Goal: Communication & Community: Answer question/provide support

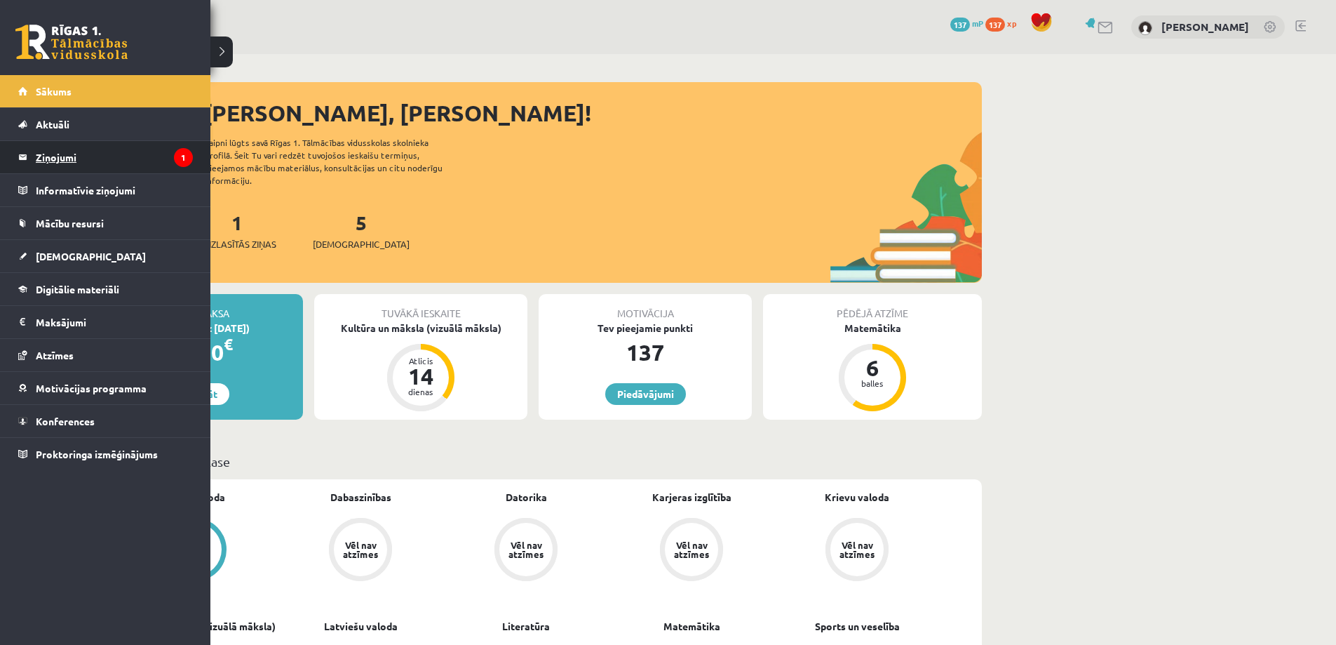
click at [38, 158] on legend "Ziņojumi 1" at bounding box center [114, 157] width 157 height 32
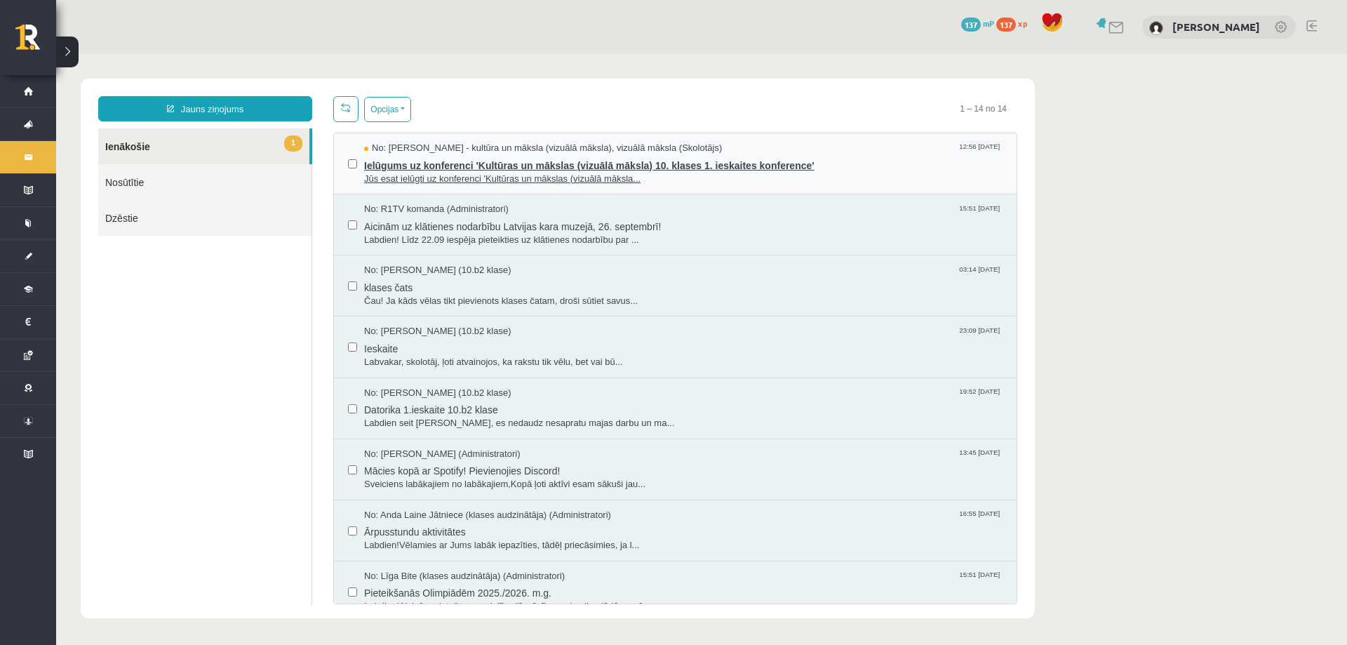
click at [675, 180] on span "Jūs esat ielūgti uz konferenci 'Kultūras un mākslas (vizuālā māksla..." at bounding box center [683, 179] width 638 height 13
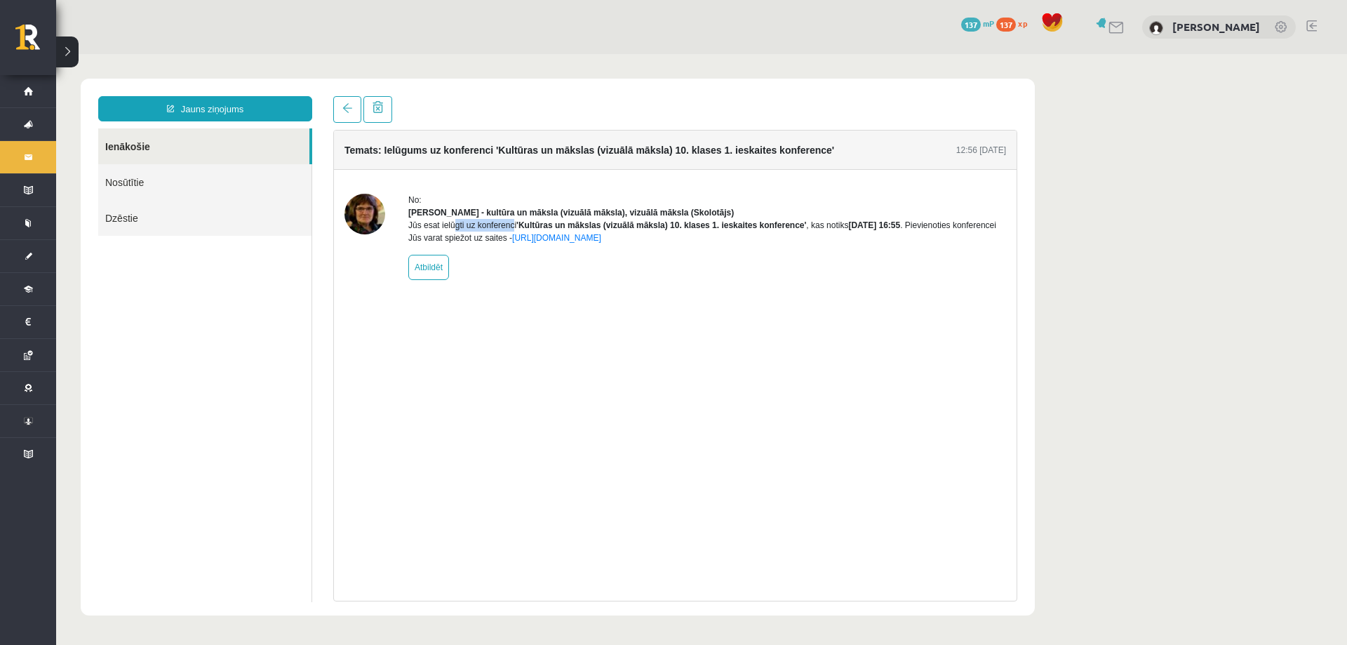
drag, startPoint x: 408, startPoint y: 237, endPoint x: 463, endPoint y: 243, distance: 55.1
click at [463, 243] on div "Jūs esat ielūgti uz konferenci 'Kultūras un mākslas (vizuālā māksla) 10. klases…" at bounding box center [707, 231] width 598 height 25
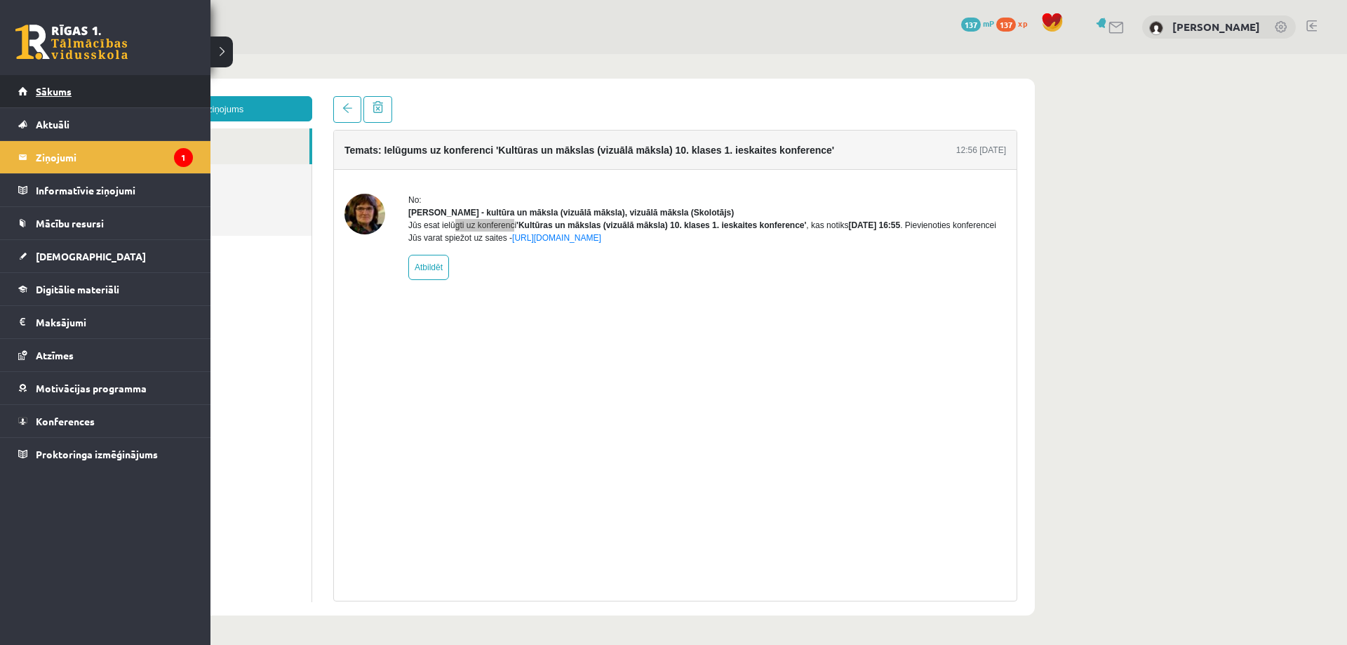
click at [65, 86] on span "Sākums" at bounding box center [54, 91] width 36 height 13
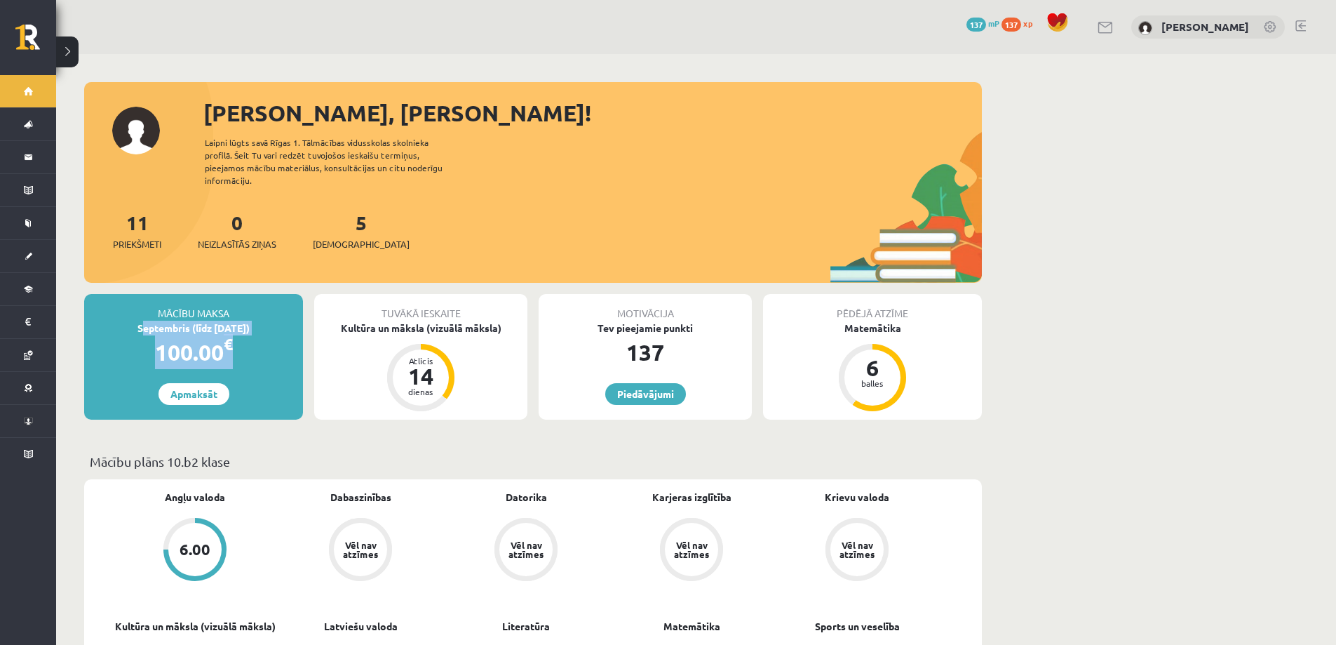
drag, startPoint x: 203, startPoint y: 321, endPoint x: 281, endPoint y: 345, distance: 81.4
click at [281, 345] on div "Mācību maksa Septembris (līdz [DATE]) 100.00 € Apmaksāt" at bounding box center [193, 357] width 219 height 126
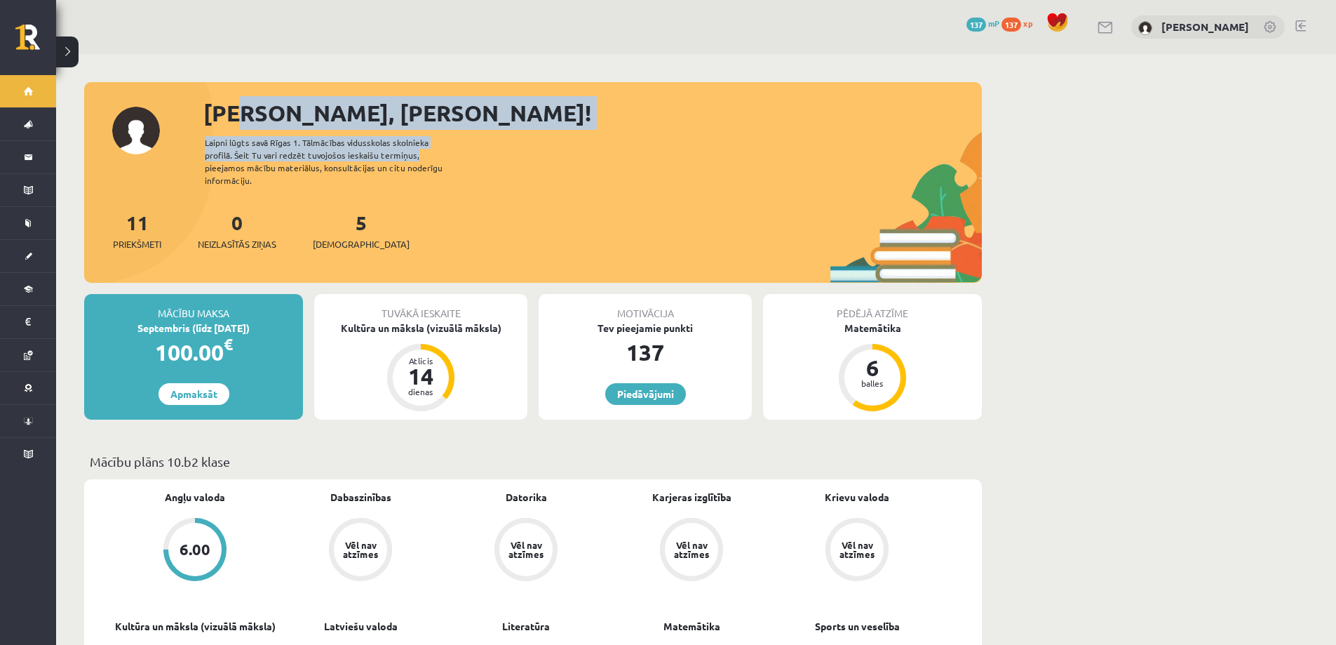
drag, startPoint x: 260, startPoint y: 121, endPoint x: 413, endPoint y: 164, distance: 159.6
click at [410, 161] on div "[PERSON_NAME], [PERSON_NAME]! Laipni lūgts savā Rīgas 1. Tālmācības vidusskolas…" at bounding box center [533, 189] width 898 height 187
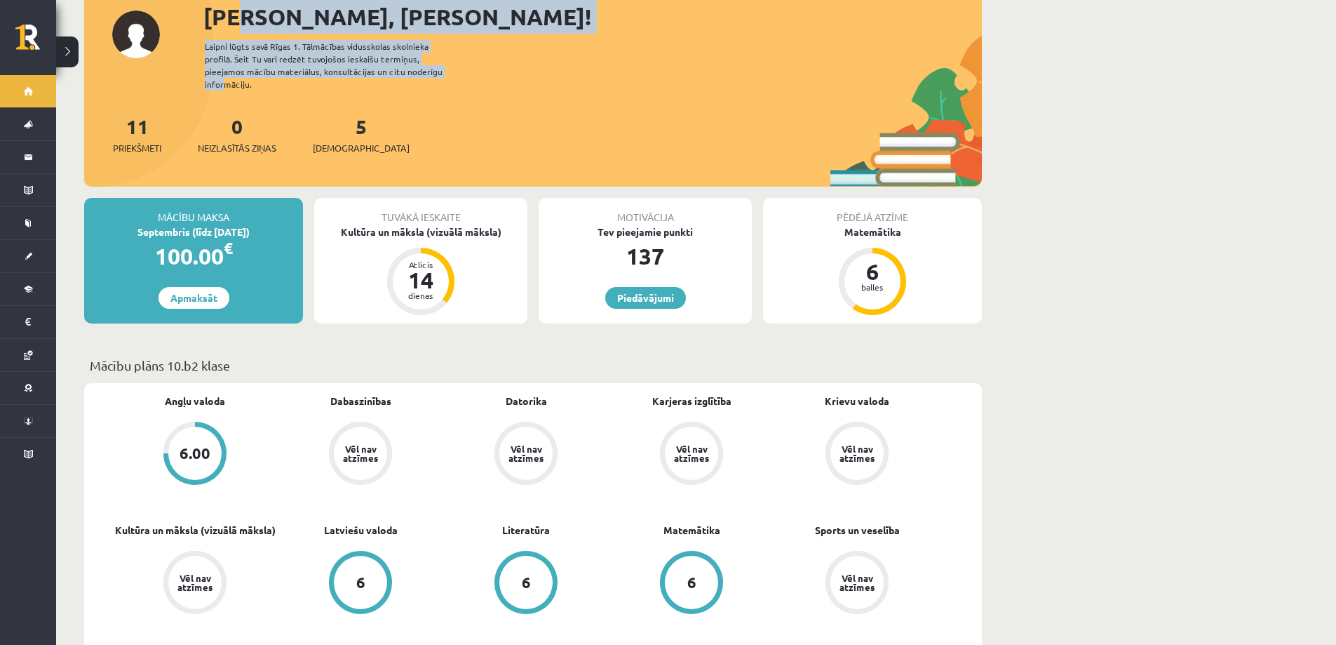
scroll to position [70, 0]
